Goal: Task Accomplishment & Management: Use online tool/utility

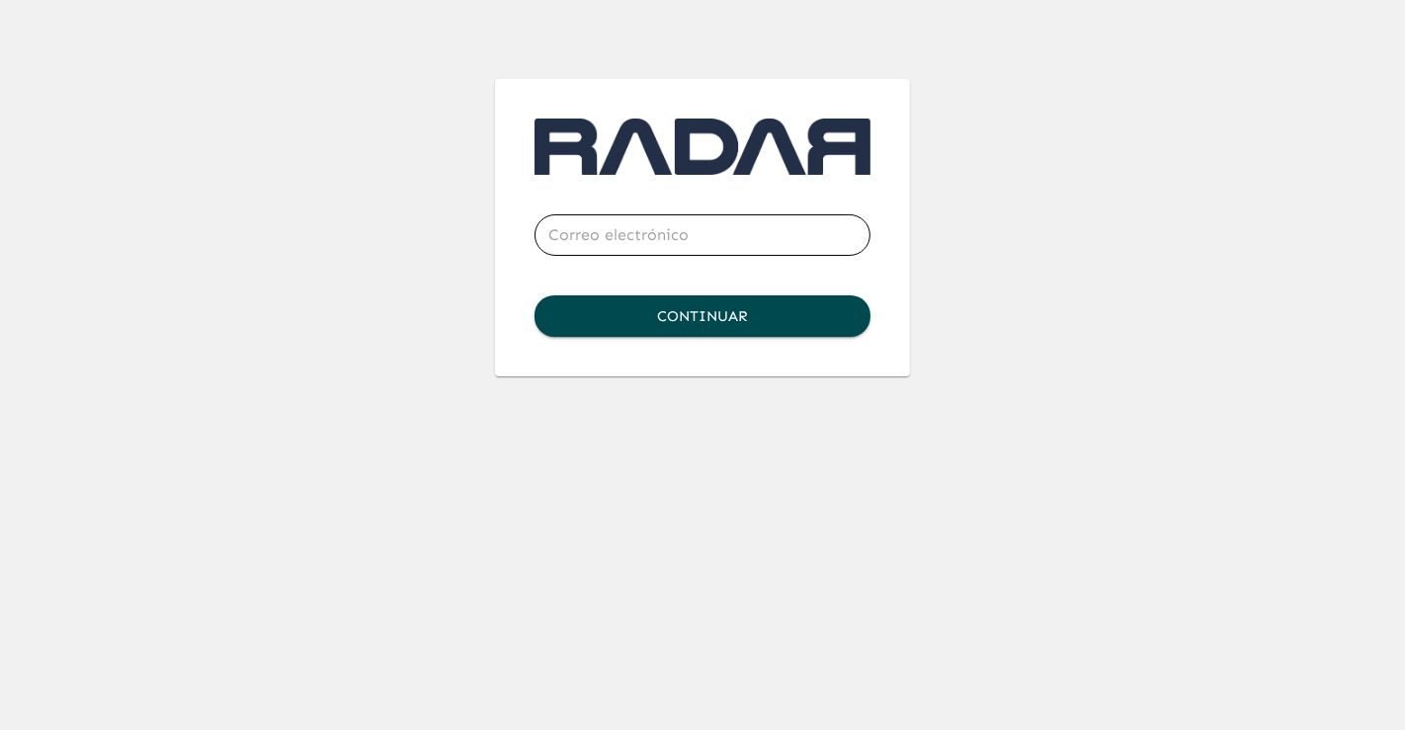
click at [632, 234] on input "email" at bounding box center [702, 234] width 336 height 55
type input "[PERSON_NAME][EMAIL_ADDRESS][PERSON_NAME][DOMAIN_NAME]"
click at [740, 315] on button "Continuar" at bounding box center [702, 315] width 336 height 41
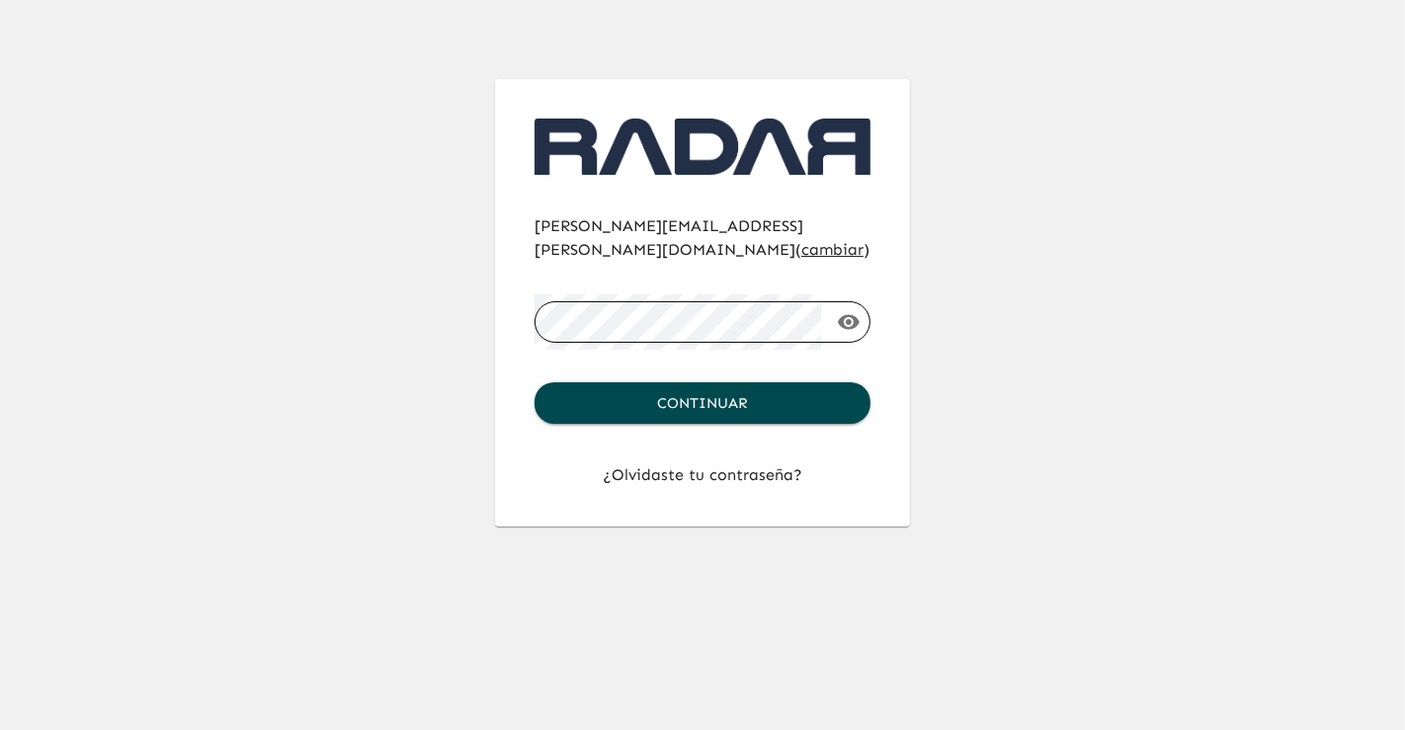
click at [741, 382] on button "Continuar" at bounding box center [702, 402] width 336 height 41
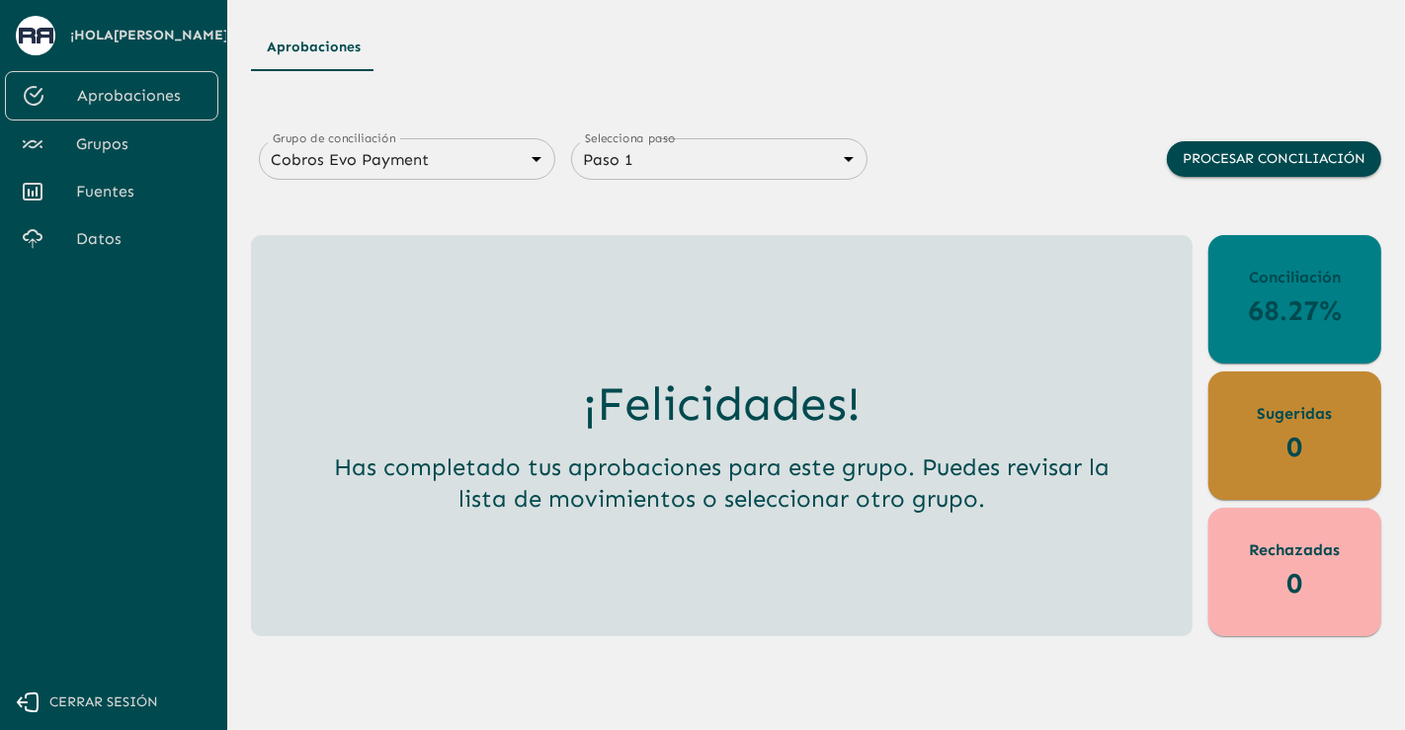
click at [104, 251] on span "Datos" at bounding box center [139, 239] width 126 height 24
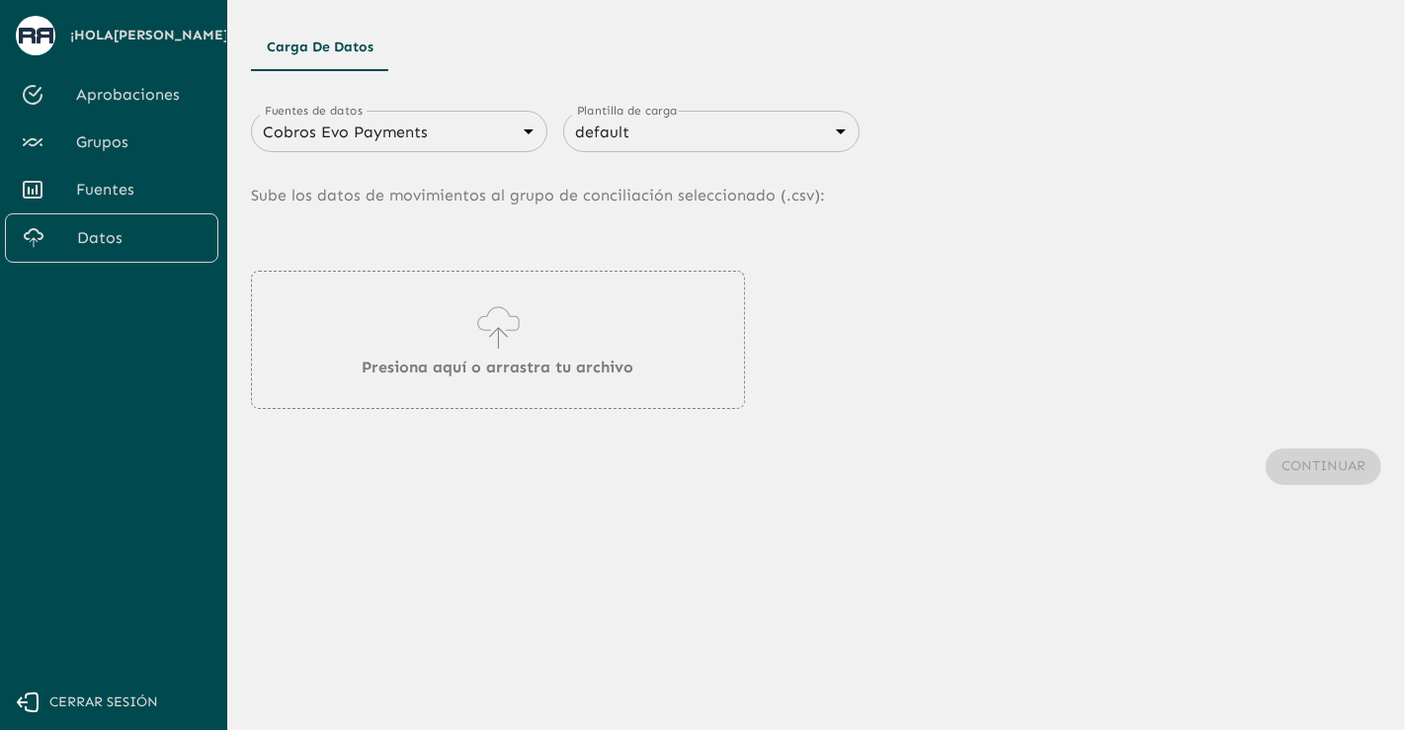
click at [417, 126] on body "Se están procesando los movimientos. Algunas acciones permanecerán deshabilitad…" at bounding box center [702, 365] width 1405 height 730
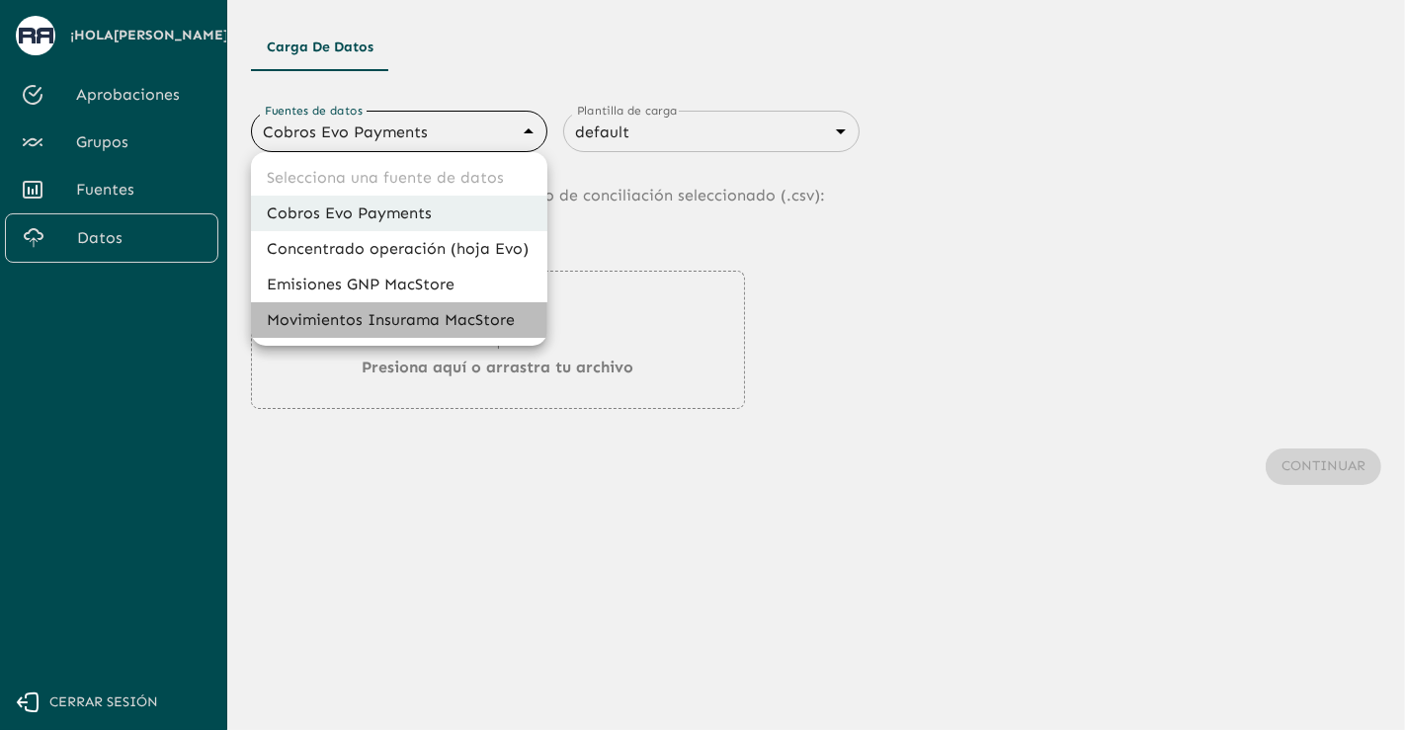
click at [417, 319] on li "Movimientos Insurama MacStore" at bounding box center [399, 320] width 296 height 36
type input "6799378f7eb8bf13de0dfddd"
type input "6840c633076cd658d08ce815"
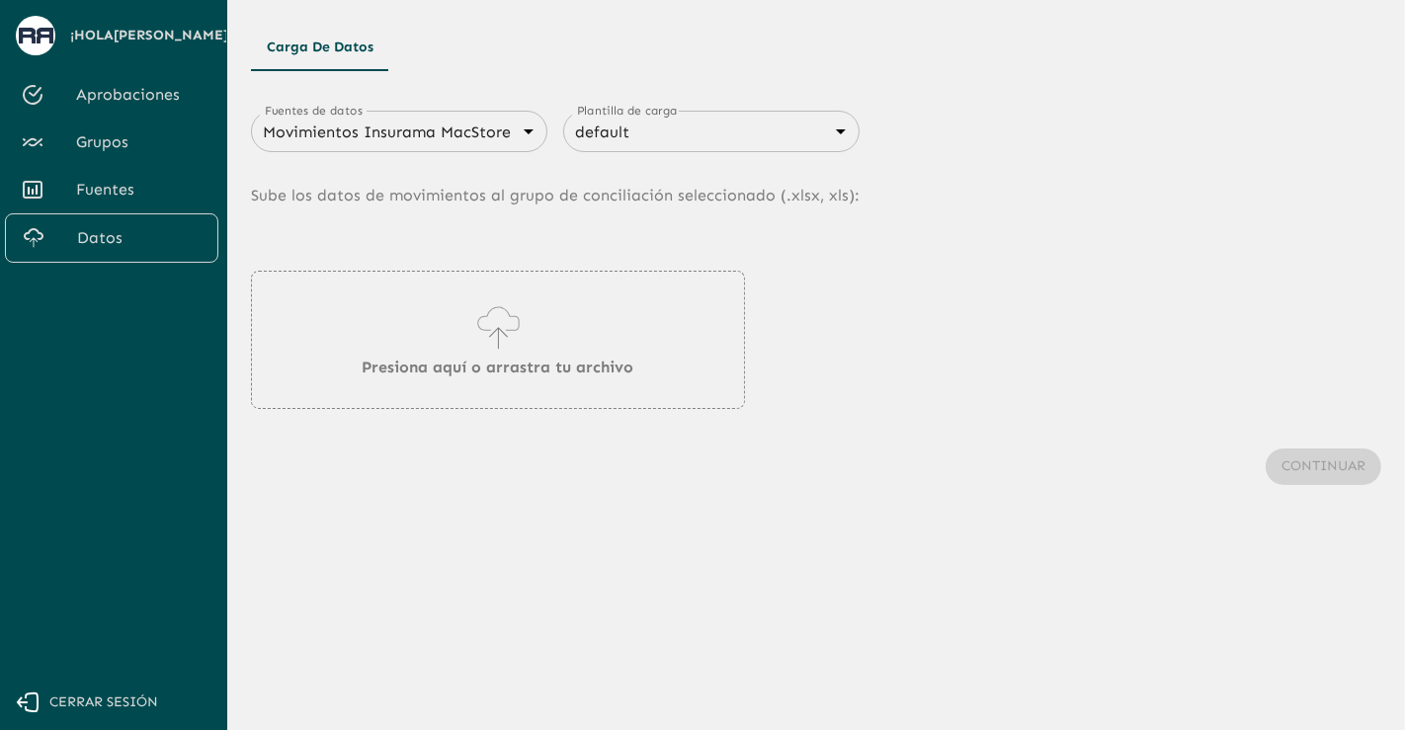
click at [384, 643] on main "Carga de Datos Fuentes de datos Movimientos Insurama MacStore 6799378f7eb8bf13d…" at bounding box center [816, 365] width 1178 height 730
click at [464, 359] on p "Presiona aquí o arrastra tu archivo" at bounding box center [499, 368] width 272 height 24
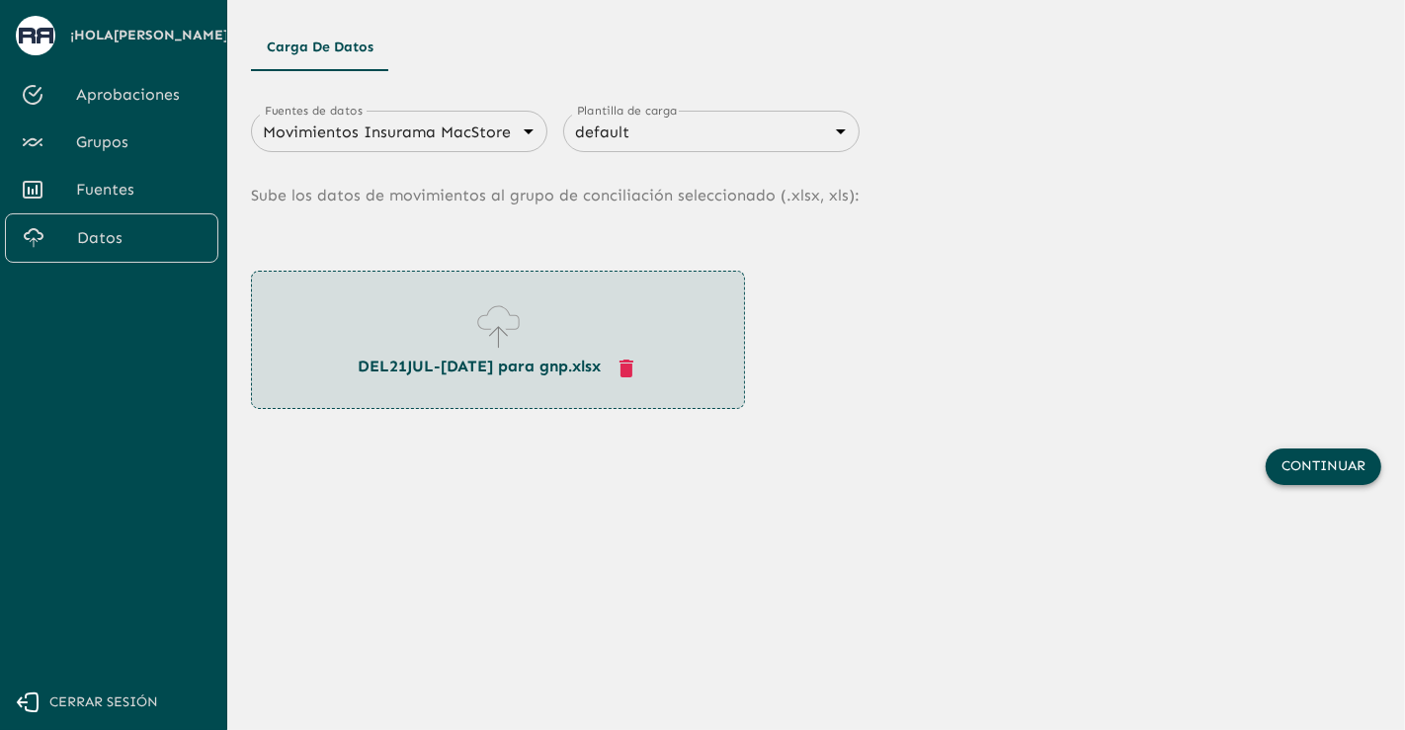
click at [1324, 481] on button "Continuar" at bounding box center [1324, 467] width 116 height 37
